Goal: Task Accomplishment & Management: Manage account settings

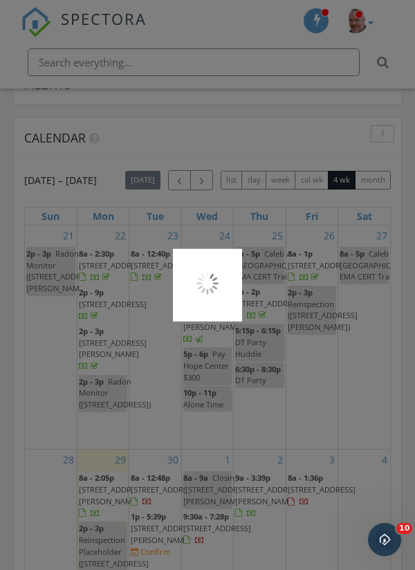
scroll to position [207, 0]
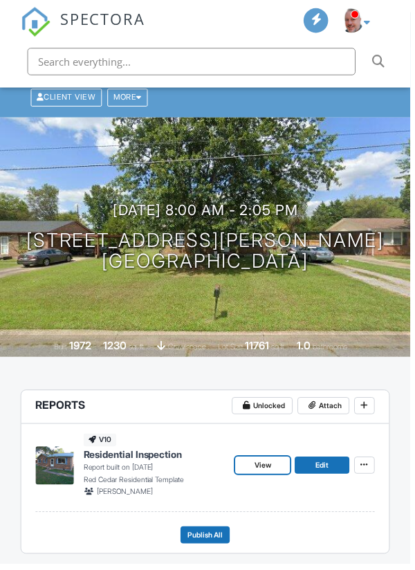
click at [263, 467] on span "View" at bounding box center [265, 471] width 17 height 12
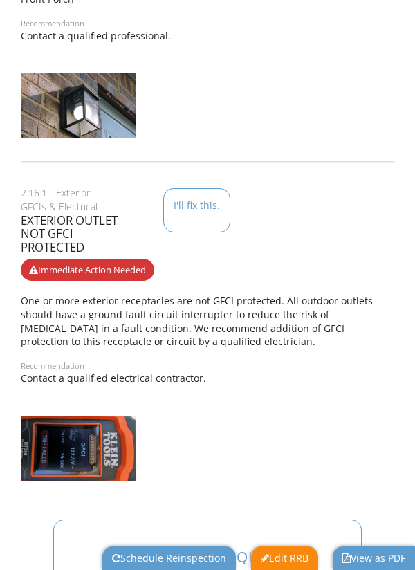
scroll to position [1151, 0]
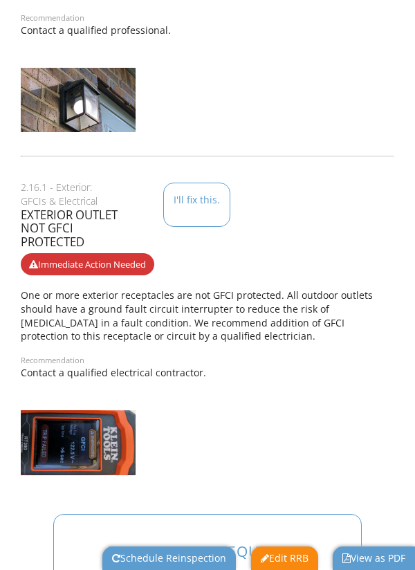
click at [71, 435] on img at bounding box center [78, 442] width 115 height 65
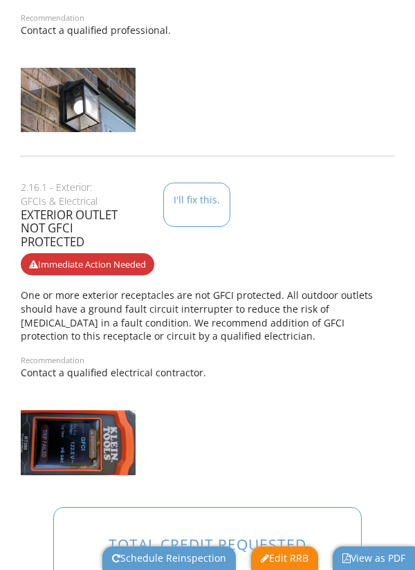
scroll to position [1144, 0]
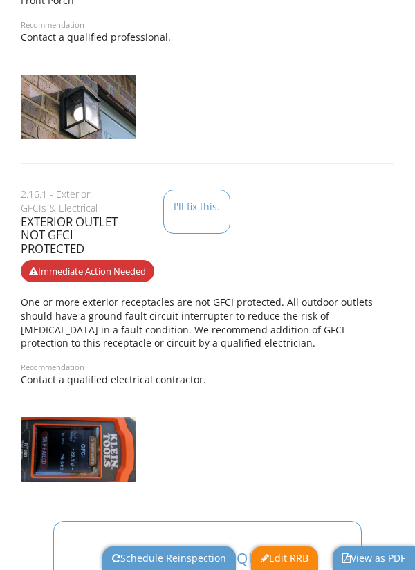
click at [73, 427] on img at bounding box center [78, 449] width 115 height 65
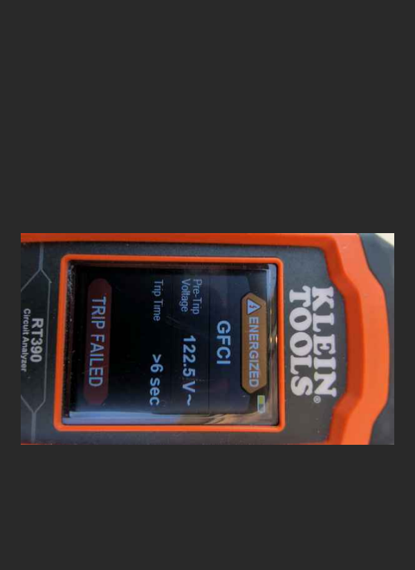
click at [140, 159] on div at bounding box center [207, 285] width 415 height 570
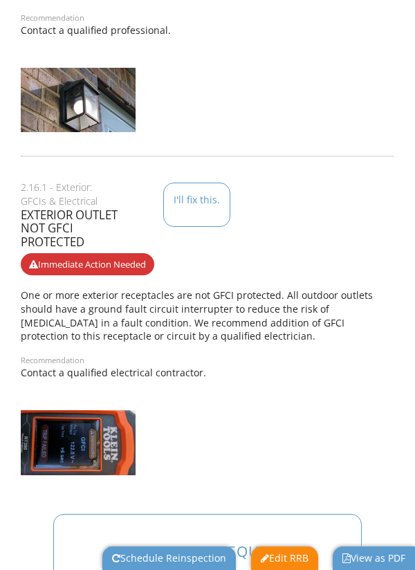
click at [244, 353] on div "Recommendation Contact a qualified electrical contractor." at bounding box center [207, 366] width 373 height 27
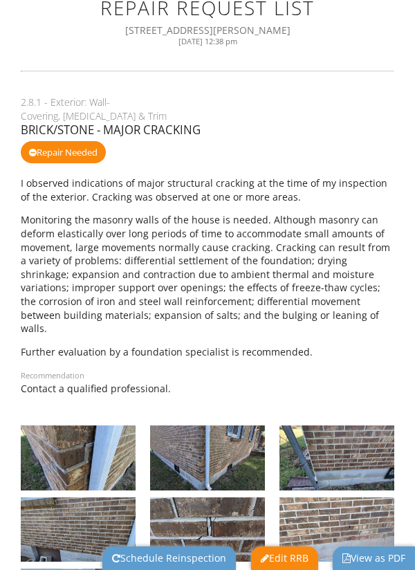
scroll to position [0, 0]
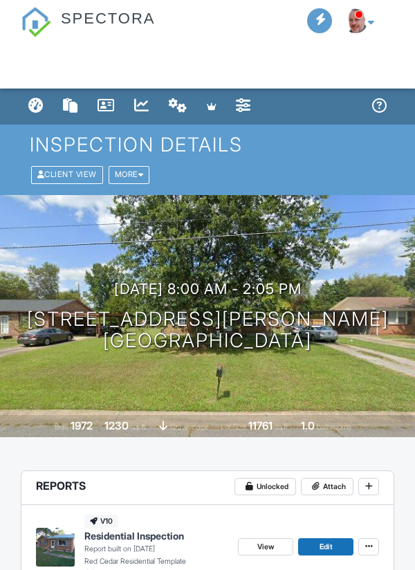
scroll to position [1781, 0]
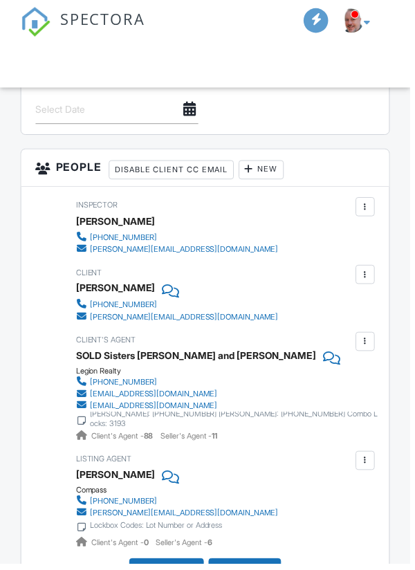
click at [369, 276] on div at bounding box center [369, 277] width 12 height 12
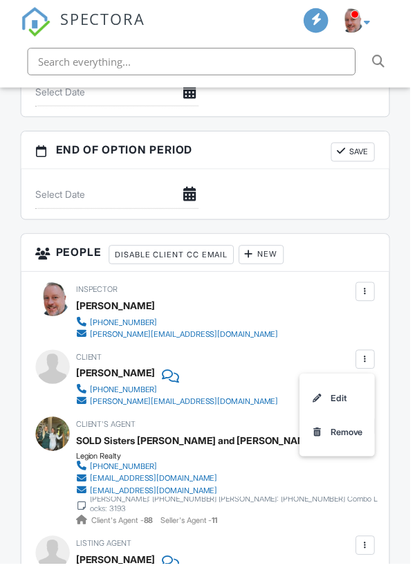
click at [340, 384] on li "Edit" at bounding box center [341, 401] width 62 height 35
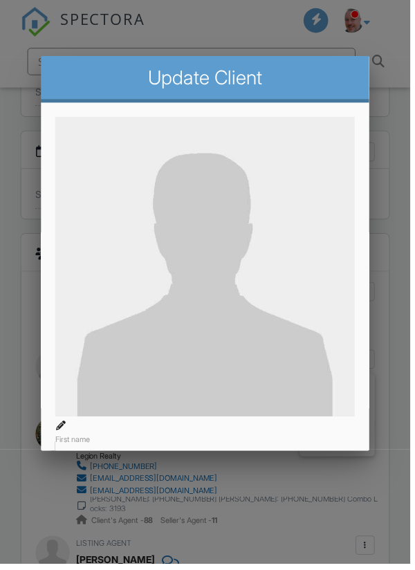
scroll to position [1867, 0]
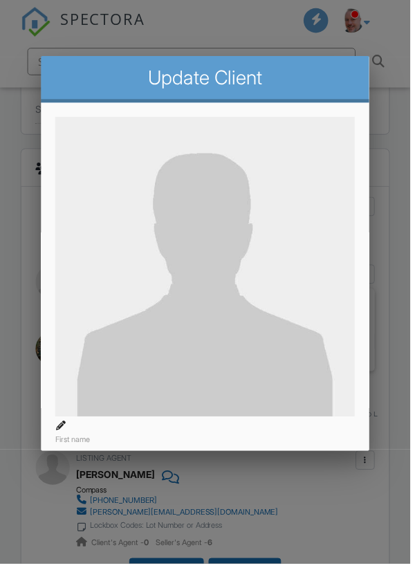
click at [92, 569] on label "CC Email" at bounding box center [75, 580] width 39 height 14
click at [92, 564] on input "CC Email" at bounding box center [207, 579] width 303 height 30
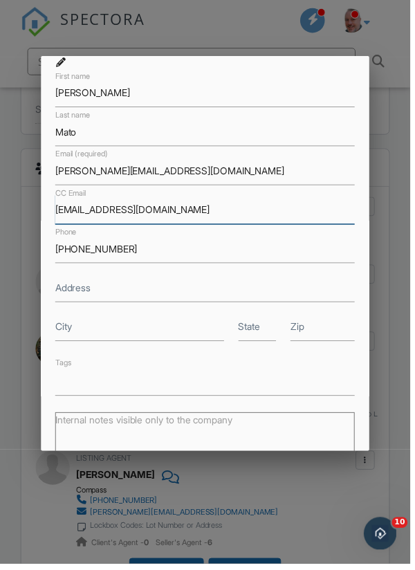
scroll to position [553, 0]
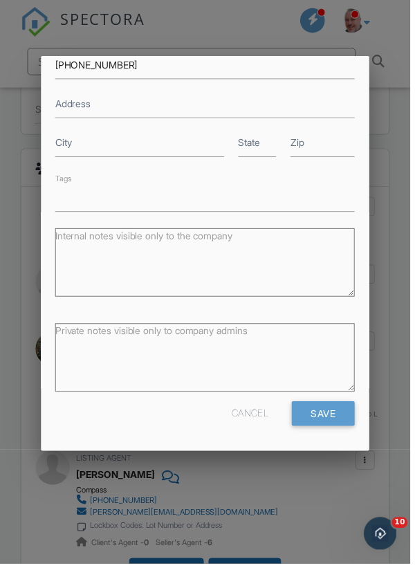
type input "[EMAIL_ADDRESS][DOMAIN_NAME]"
click at [333, 421] on input "Save" at bounding box center [327, 418] width 64 height 25
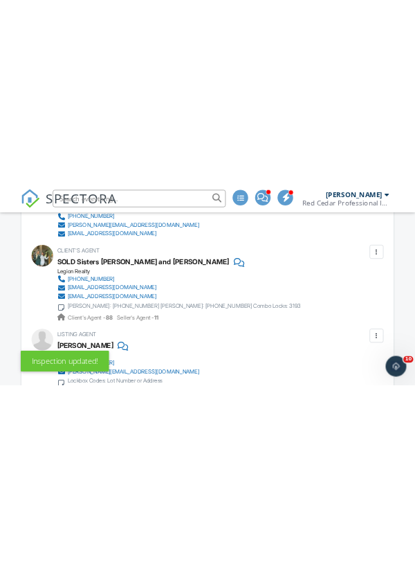
scroll to position [2022, 0]
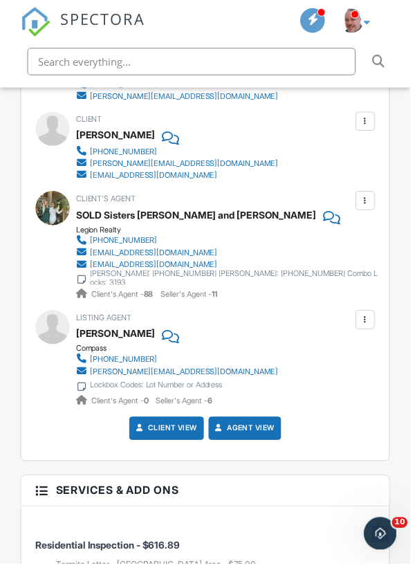
click at [176, 62] on input "text" at bounding box center [194, 62] width 332 height 28
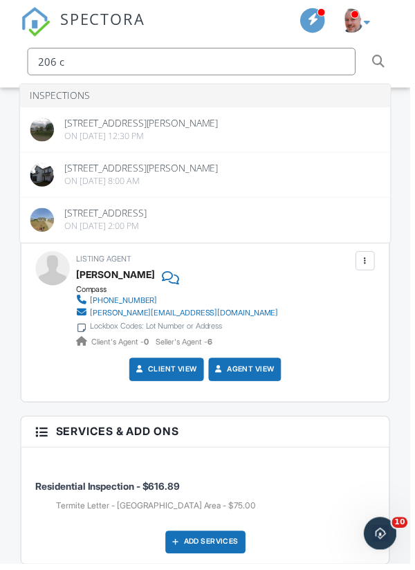
scroll to position [2081, 0]
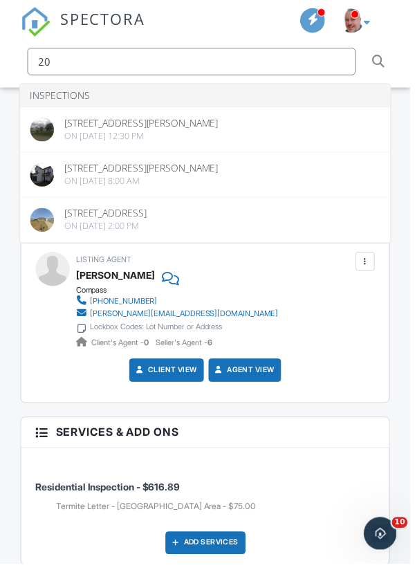
type input "2"
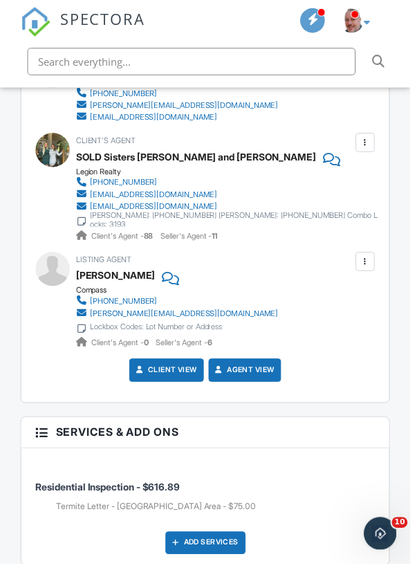
click at [401, 48] on li at bounding box center [207, 62] width 387 height 44
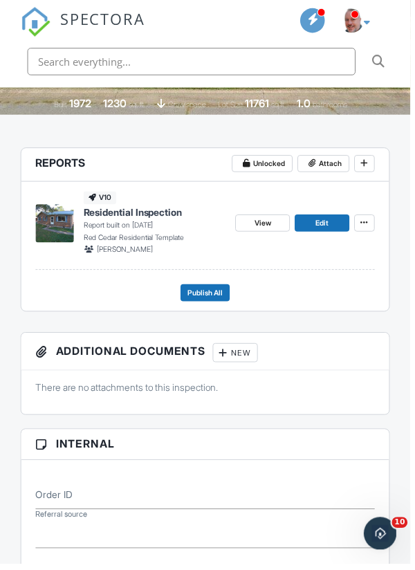
scroll to position [0, 0]
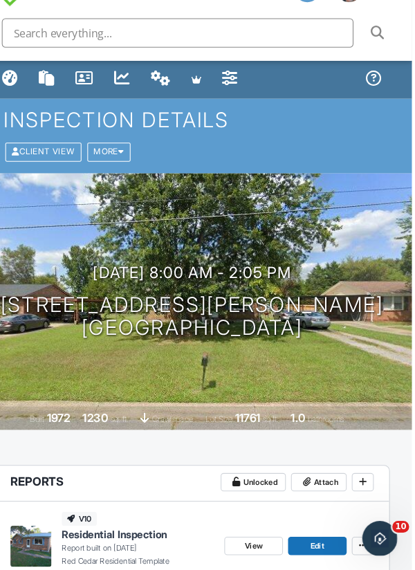
click at [30, 156] on div "Inspection Details Client View More Property Details Reschedule Reorder / Copy …" at bounding box center [208, 159] width 356 height 51
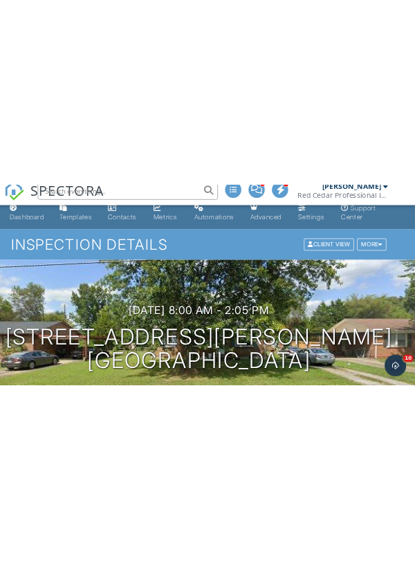
scroll to position [43, 0]
